Goal: Download file/media

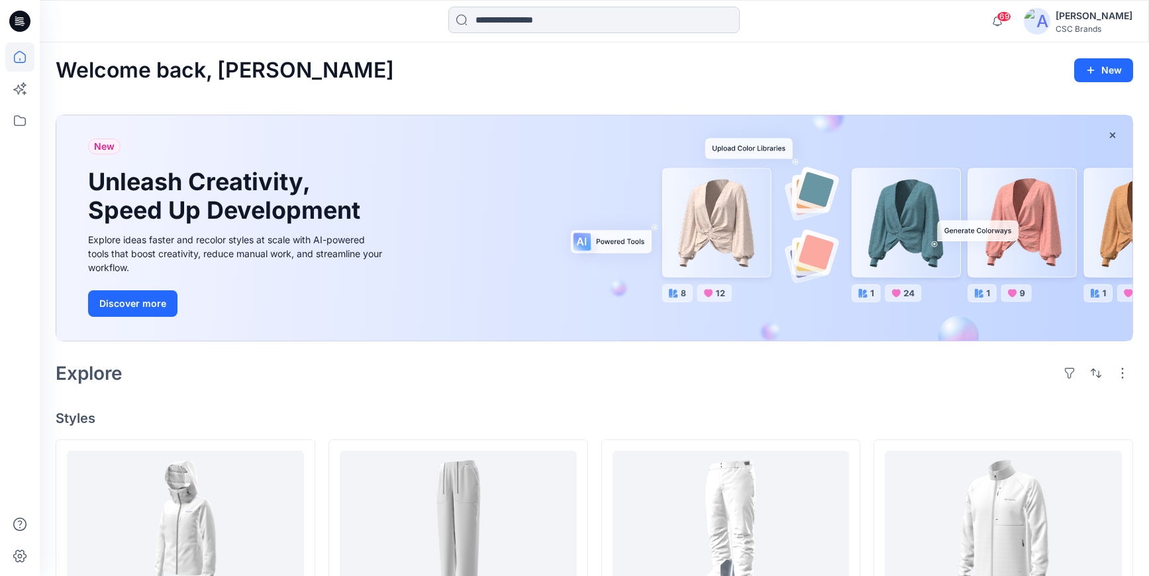
click at [502, 11] on input at bounding box center [593, 20] width 291 height 26
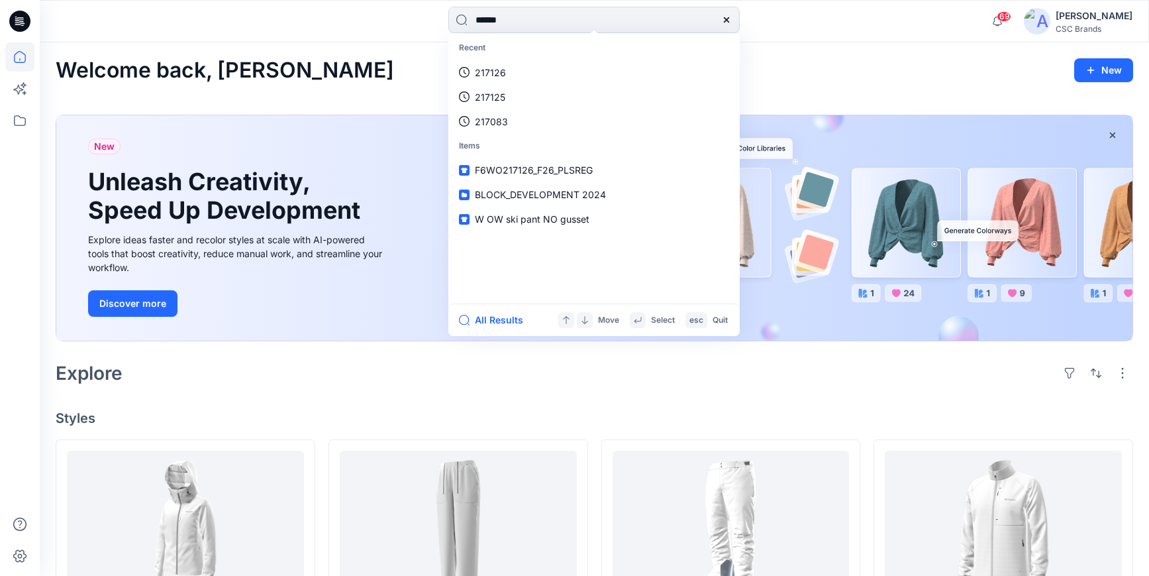
type input "******"
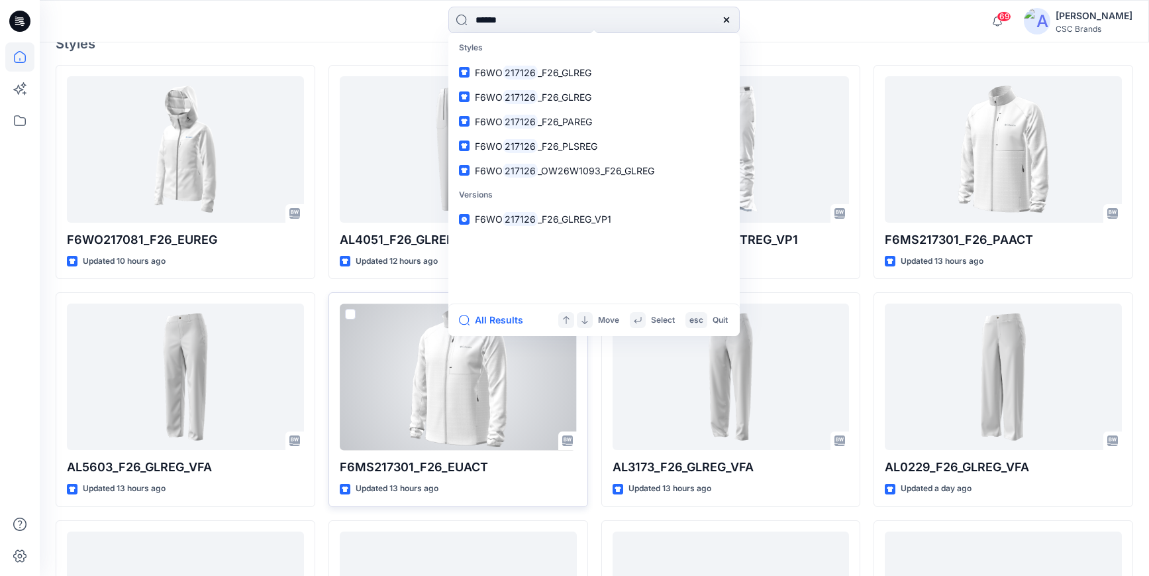
scroll to position [12, 0]
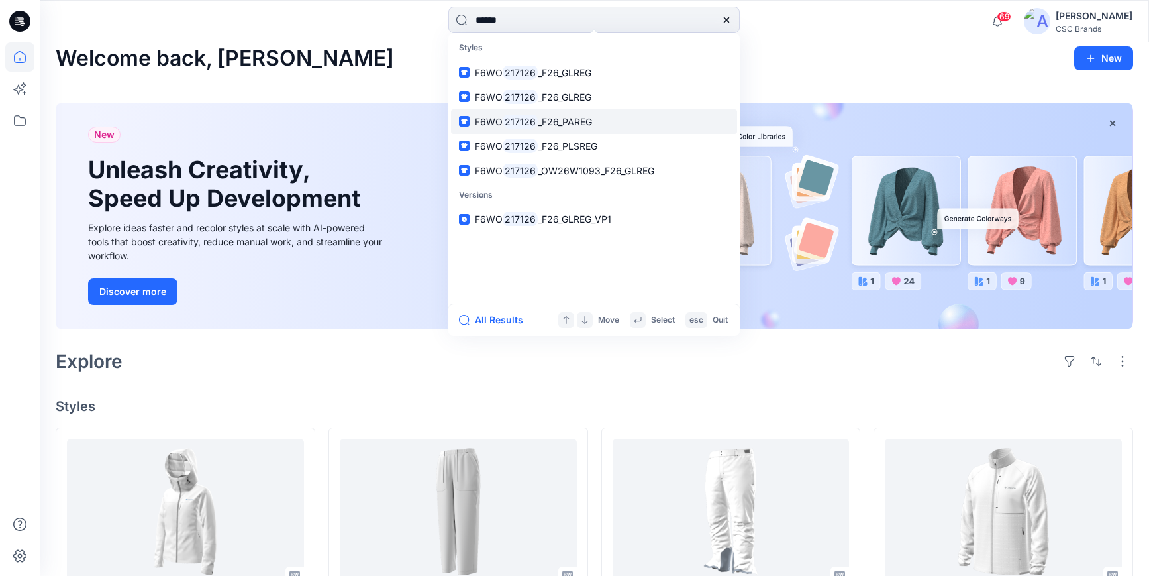
click at [578, 126] on span "_F26_PAREG" at bounding box center [565, 121] width 54 height 11
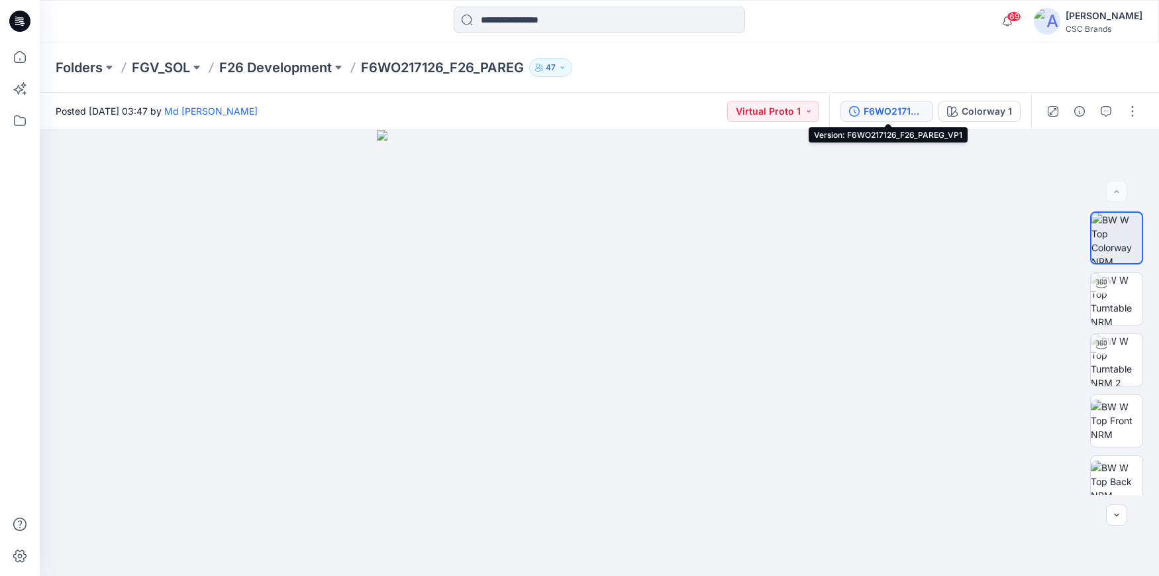
click at [909, 119] on button "F6WO217126_F26_PAREG_VP1" at bounding box center [886, 111] width 93 height 21
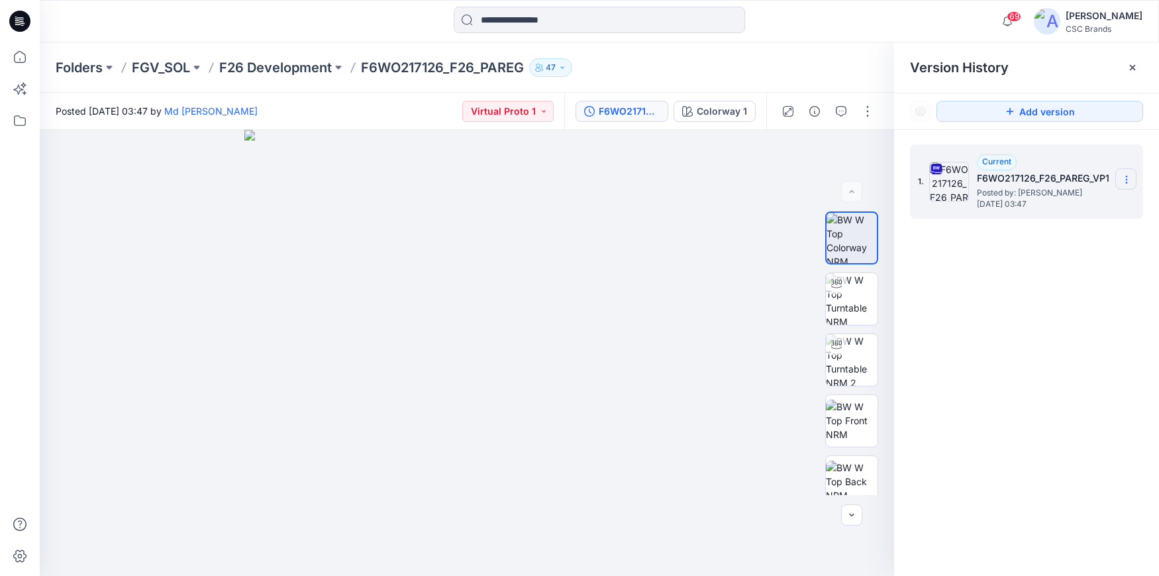
click at [1131, 180] on icon at bounding box center [1126, 179] width 11 height 11
click at [1092, 205] on span "Download Source BW File" at bounding box center [1059, 205] width 111 height 16
